Goal: Find specific page/section: Find specific page/section

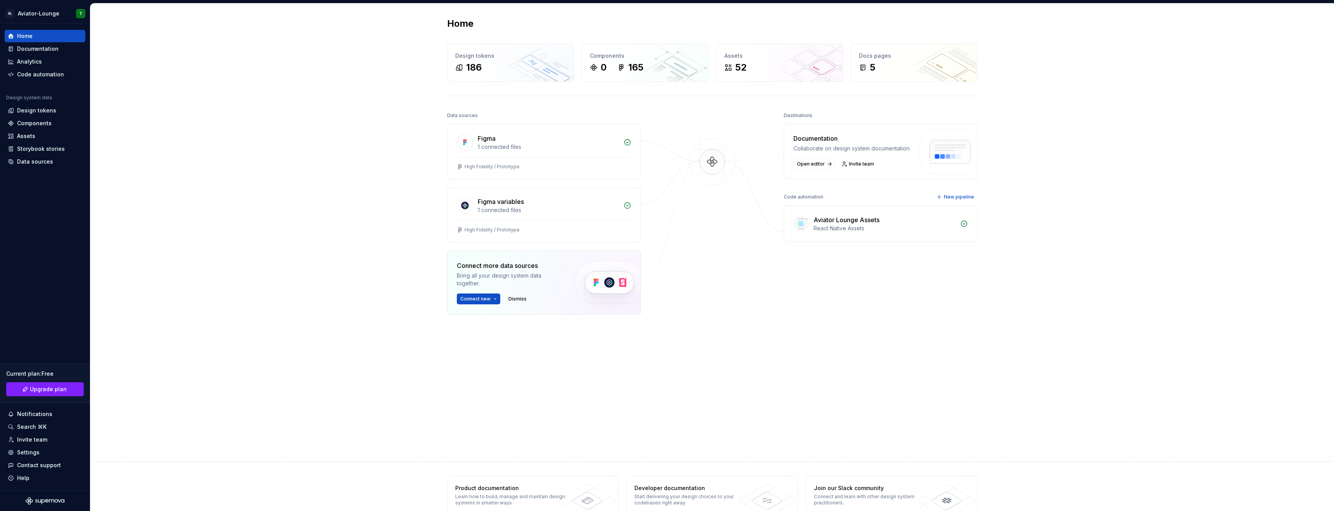
click at [817, 225] on div "Aviator Lounge Assets" at bounding box center [847, 219] width 66 height 9
click at [49, 113] on div "Design tokens" at bounding box center [36, 111] width 39 height 8
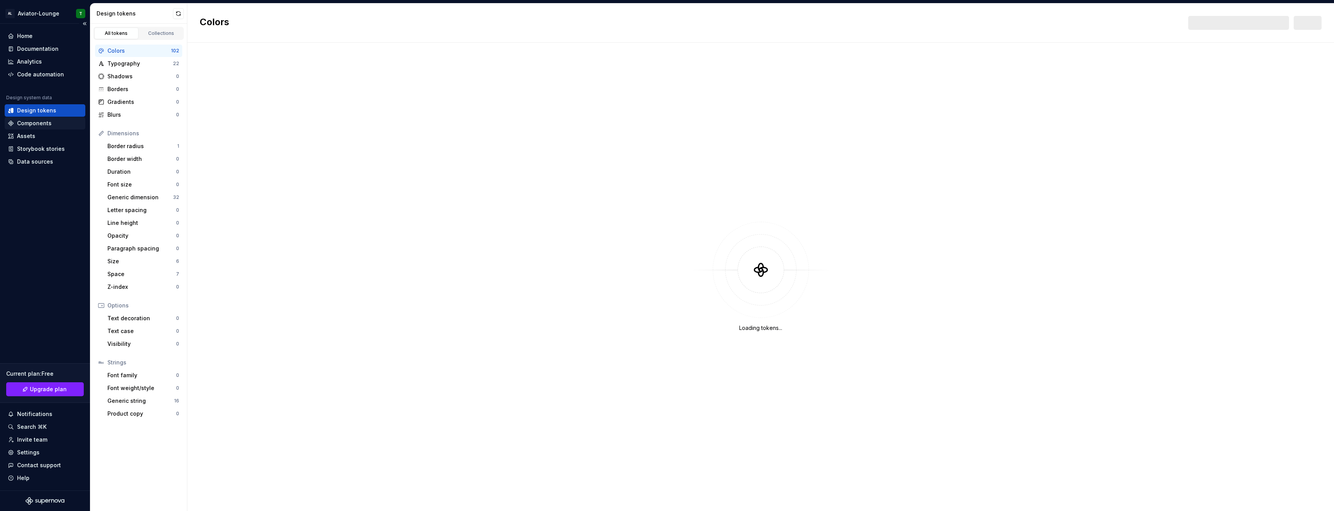
click at [49, 126] on div "Components" at bounding box center [34, 123] width 35 height 8
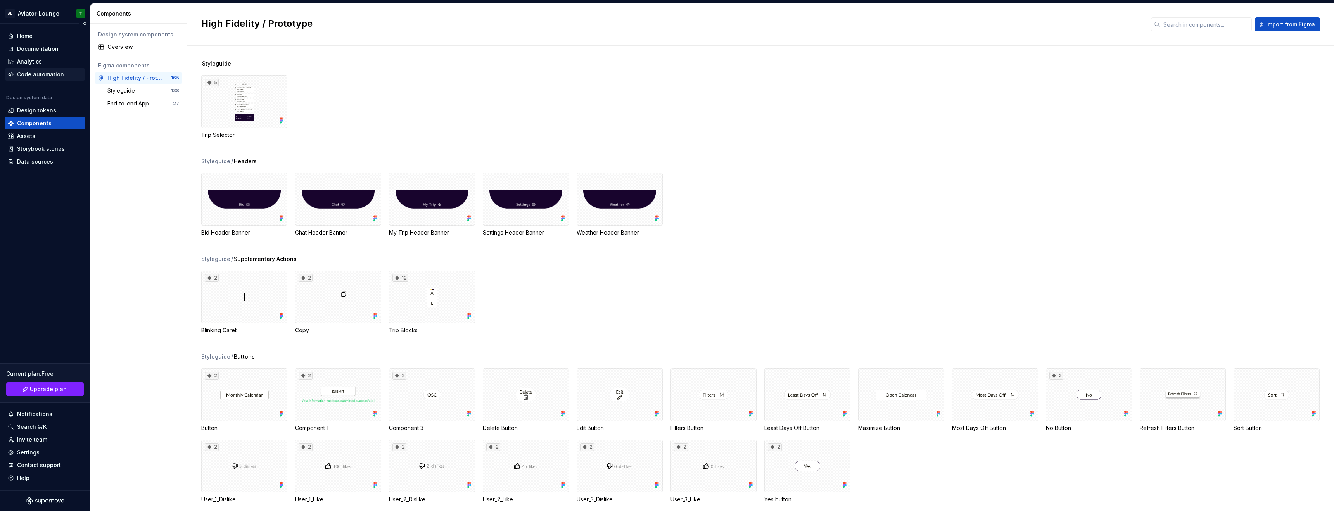
click at [53, 71] on div "Code automation" at bounding box center [40, 75] width 47 height 8
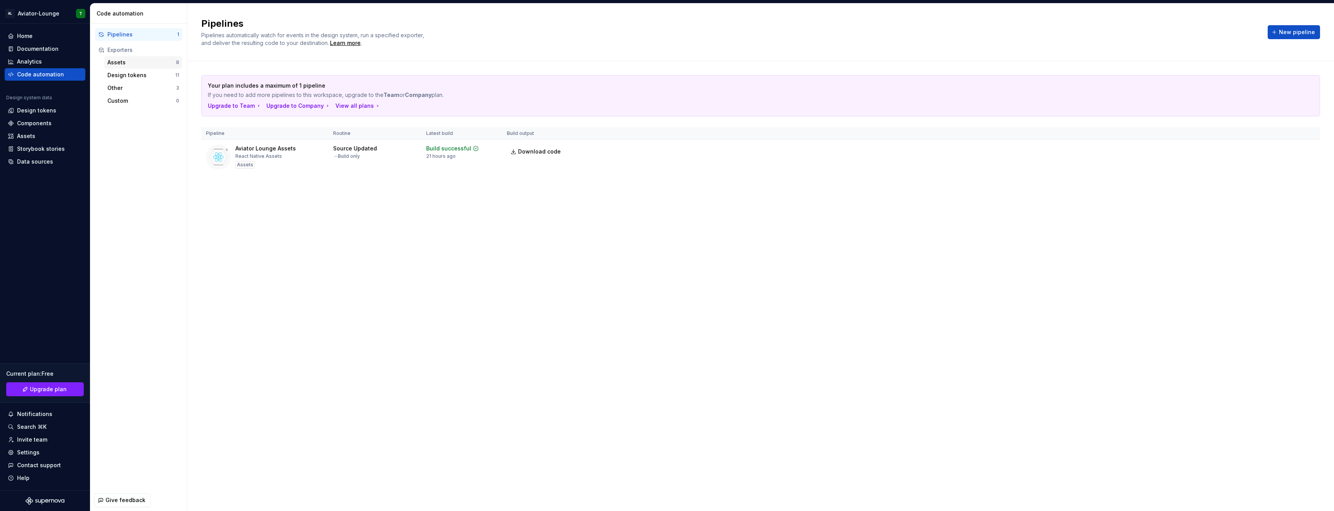
click at [149, 57] on div "Assets 8" at bounding box center [143, 62] width 78 height 12
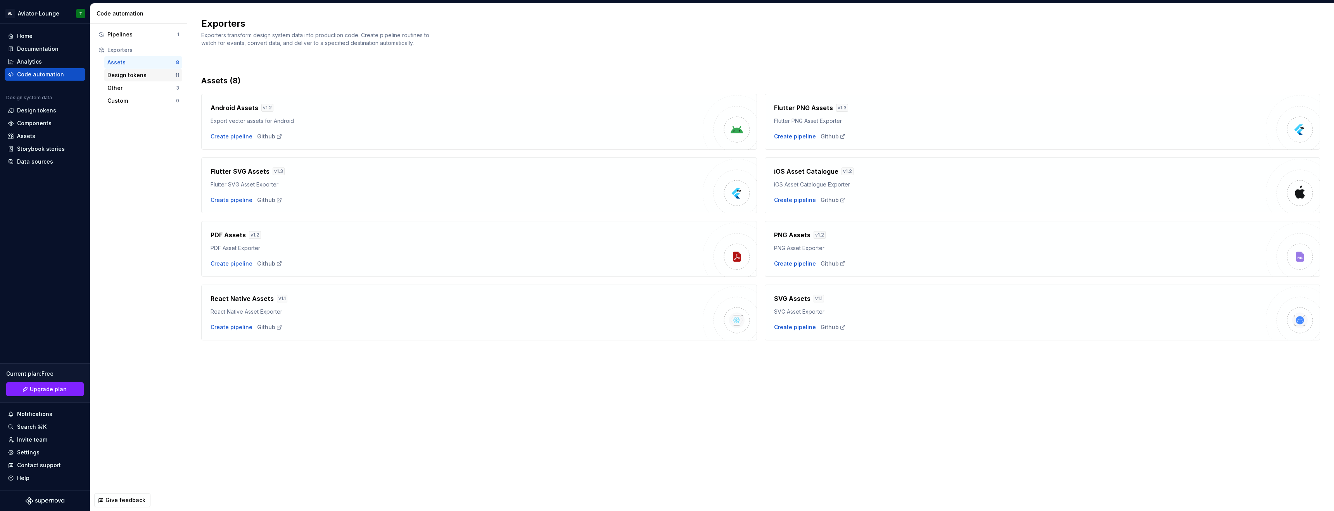
click at [153, 73] on div "Design tokens" at bounding box center [141, 75] width 68 height 8
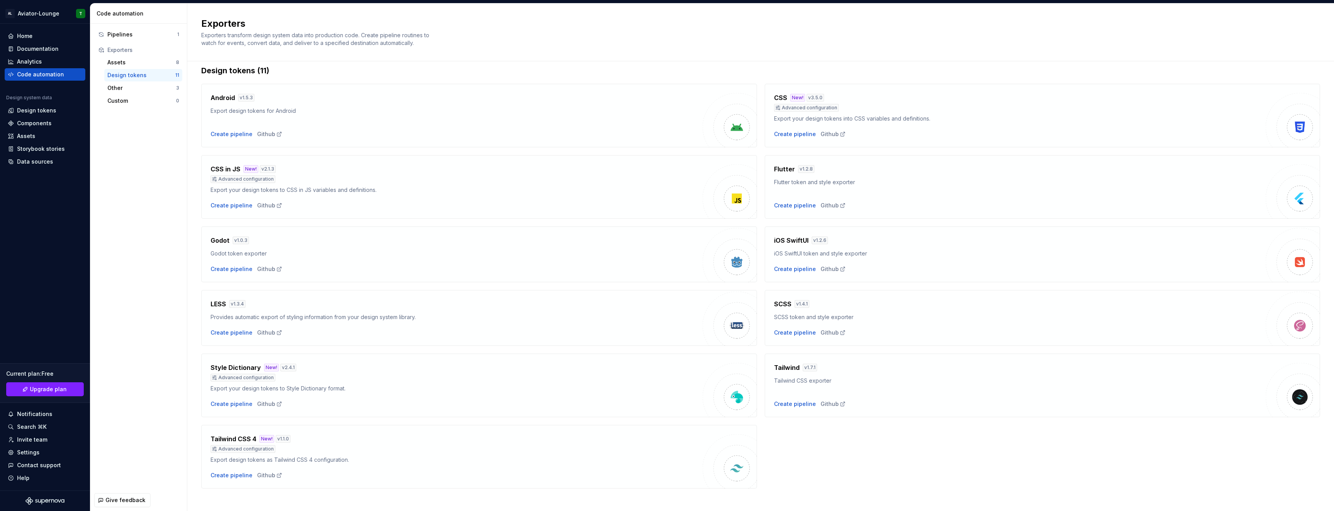
scroll to position [7, 0]
click at [147, 90] on div "Other" at bounding box center [141, 88] width 69 height 8
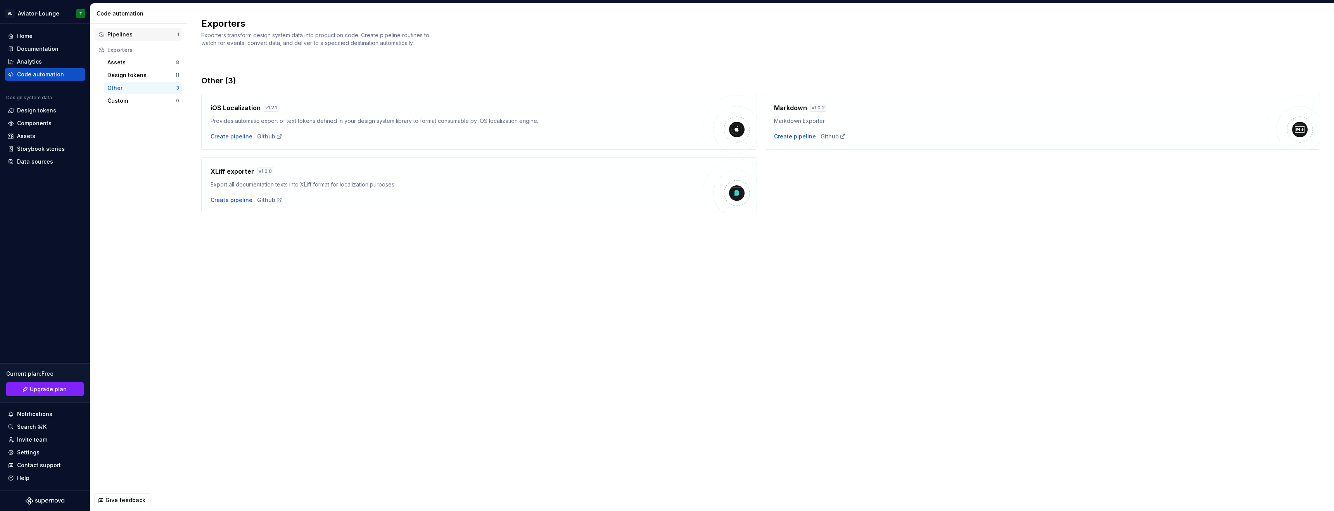
click at [141, 37] on div "Pipelines" at bounding box center [142, 35] width 70 height 8
